Goal: Transaction & Acquisition: Purchase product/service

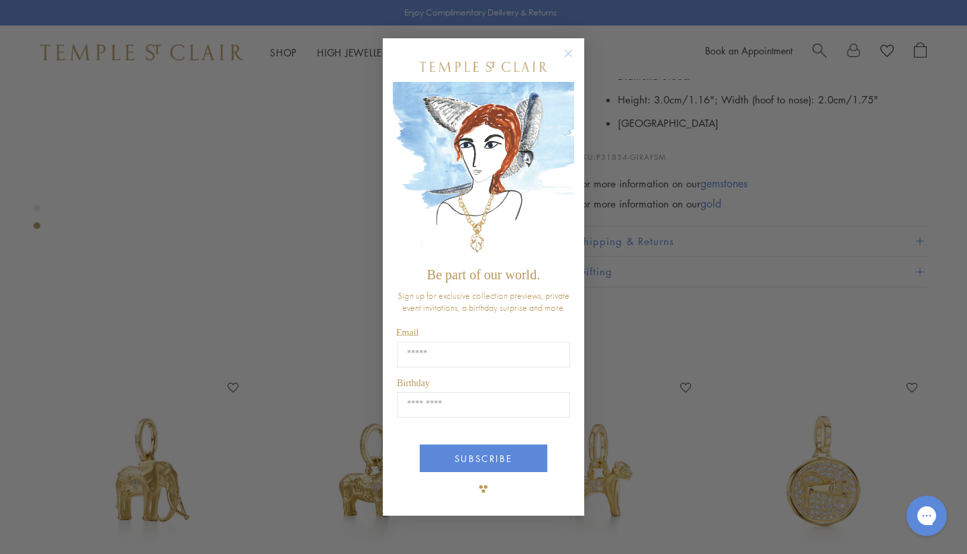
click at [576, 60] on icon "Close dialog" at bounding box center [568, 53] width 17 height 17
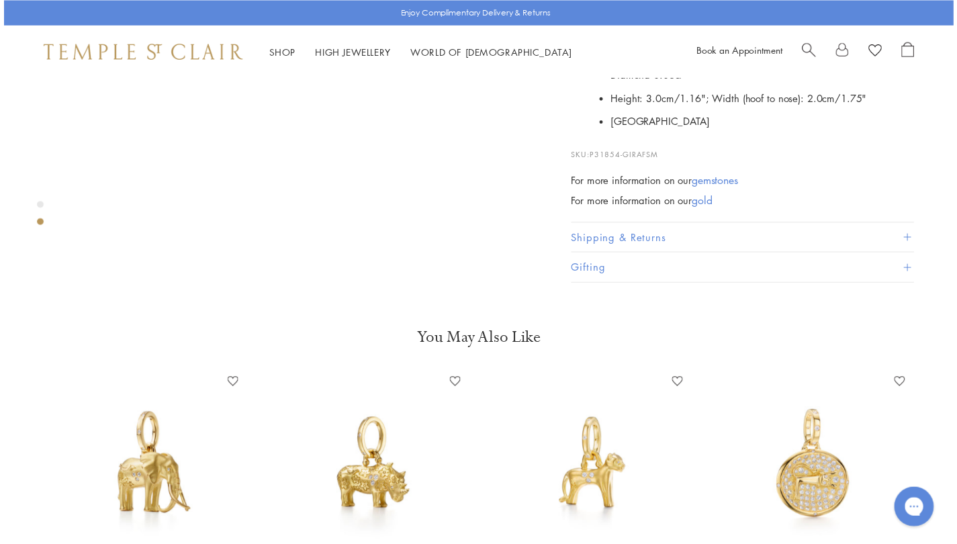
scroll to position [563, 0]
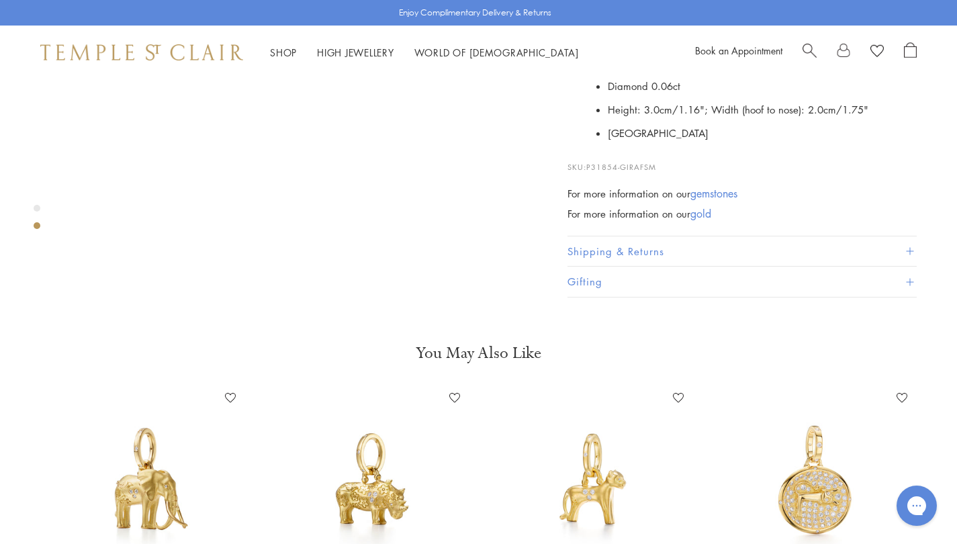
click at [798, 51] on div "Book an Appointment" at bounding box center [806, 52] width 222 height 20
click at [806, 52] on span "Search" at bounding box center [809, 49] width 14 height 14
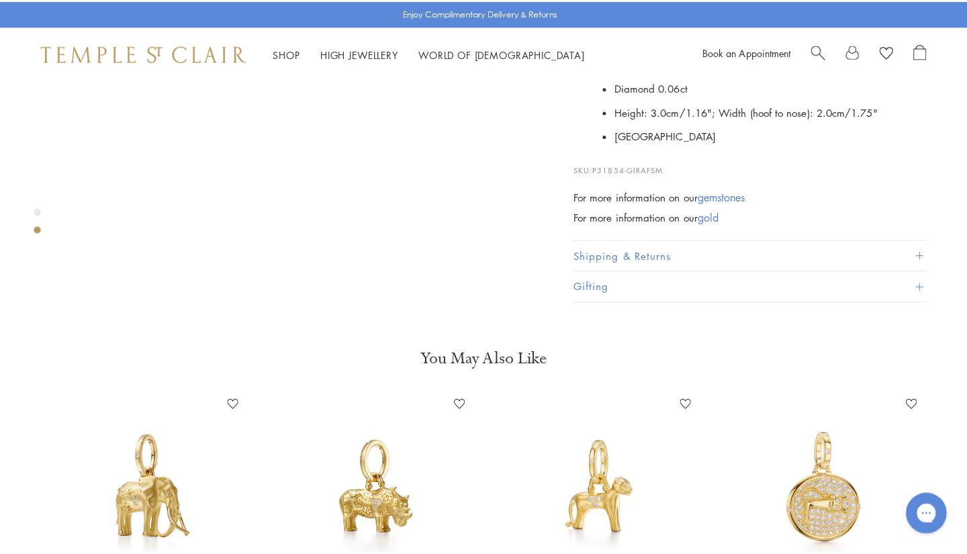
scroll to position [573, 0]
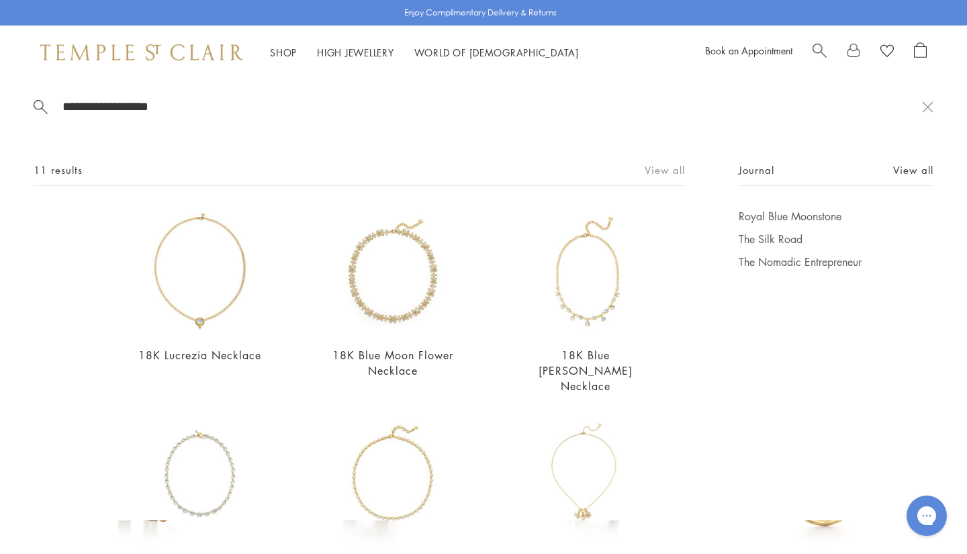
type input "**********"
click at [657, 165] on link "View all" at bounding box center [665, 170] width 40 height 15
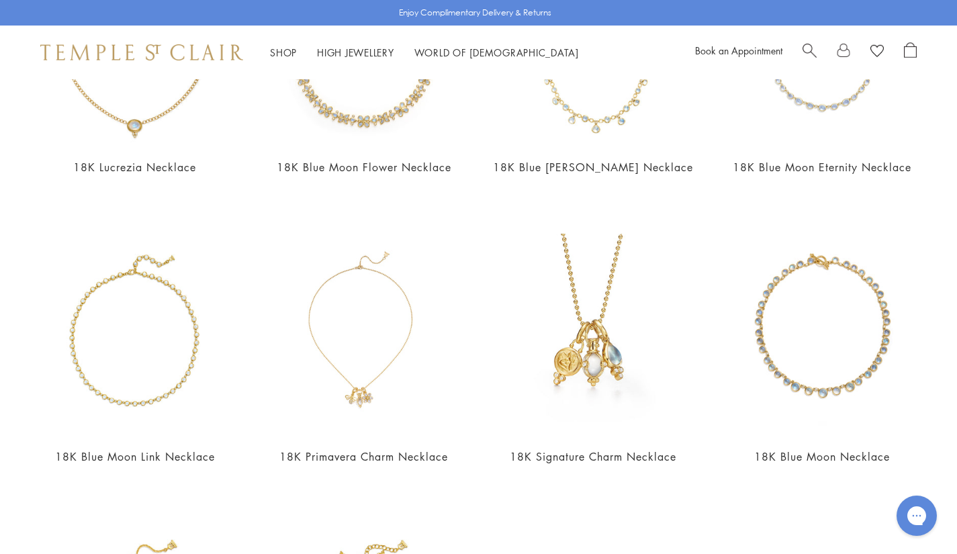
scroll to position [263, 0]
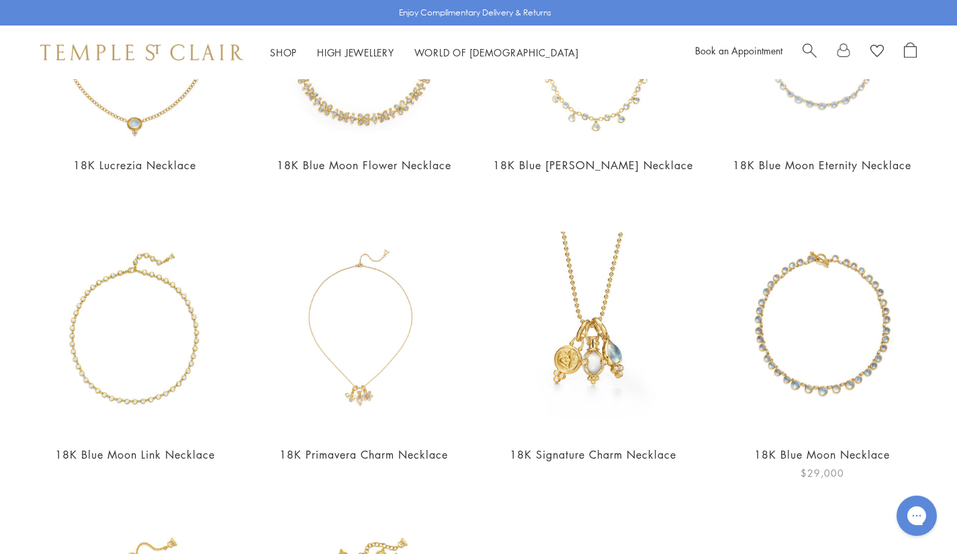
click at [806, 387] on img at bounding box center [822, 333] width 202 height 202
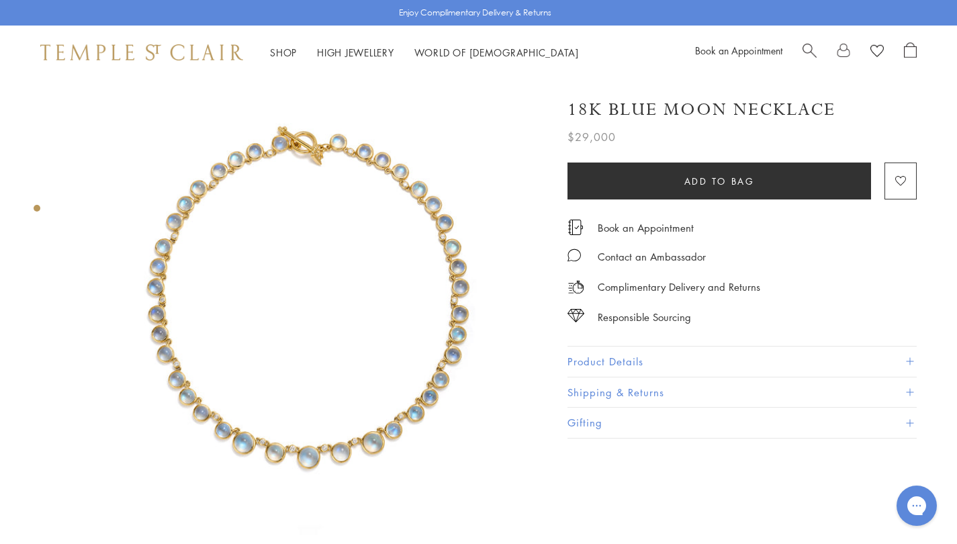
click at [625, 355] on button "Product Details" at bounding box center [741, 362] width 349 height 30
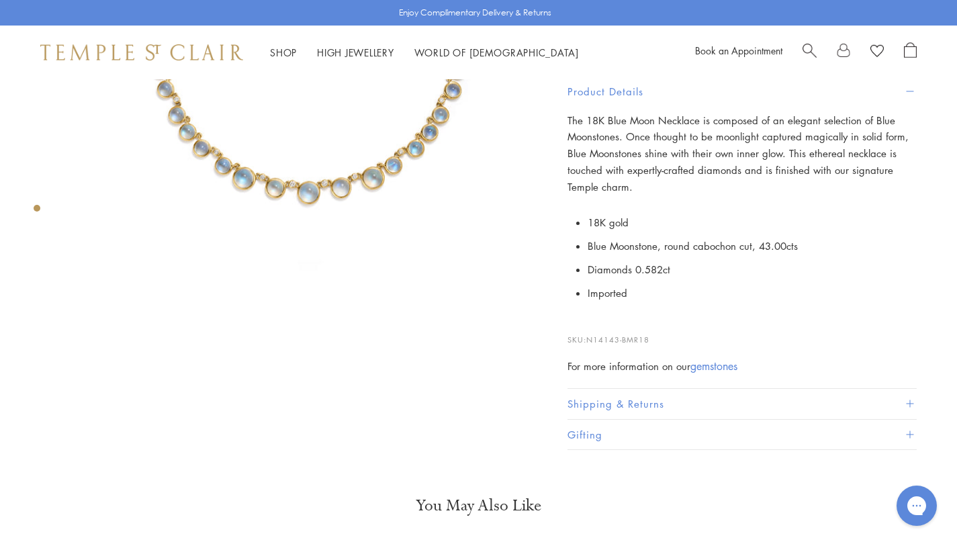
scroll to position [269, 0]
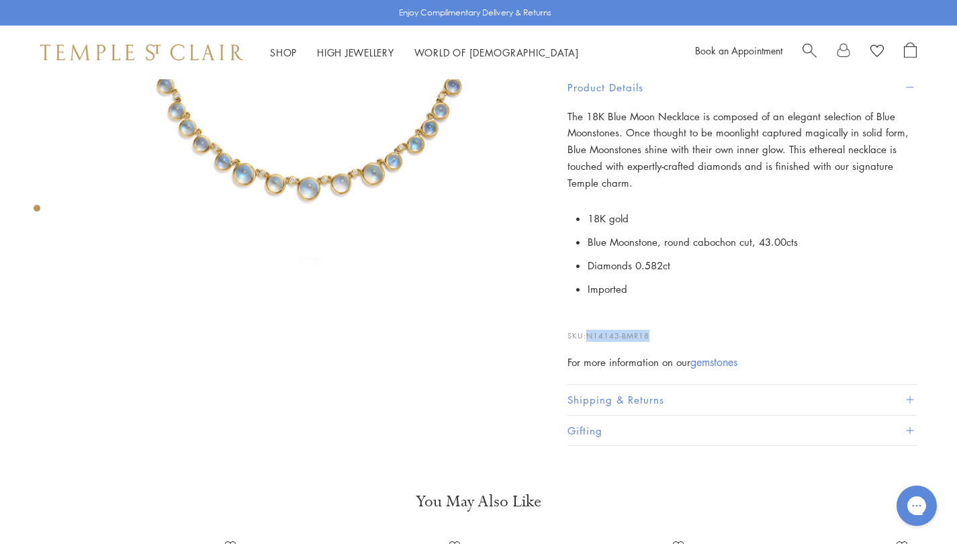
drag, startPoint x: 668, startPoint y: 330, endPoint x: 592, endPoint y: 329, distance: 76.6
click at [592, 329] on p "SKU: N14143-BMR18" at bounding box center [741, 329] width 349 height 26
copy span "N14143-BMR18"
